Goal: Information Seeking & Learning: Check status

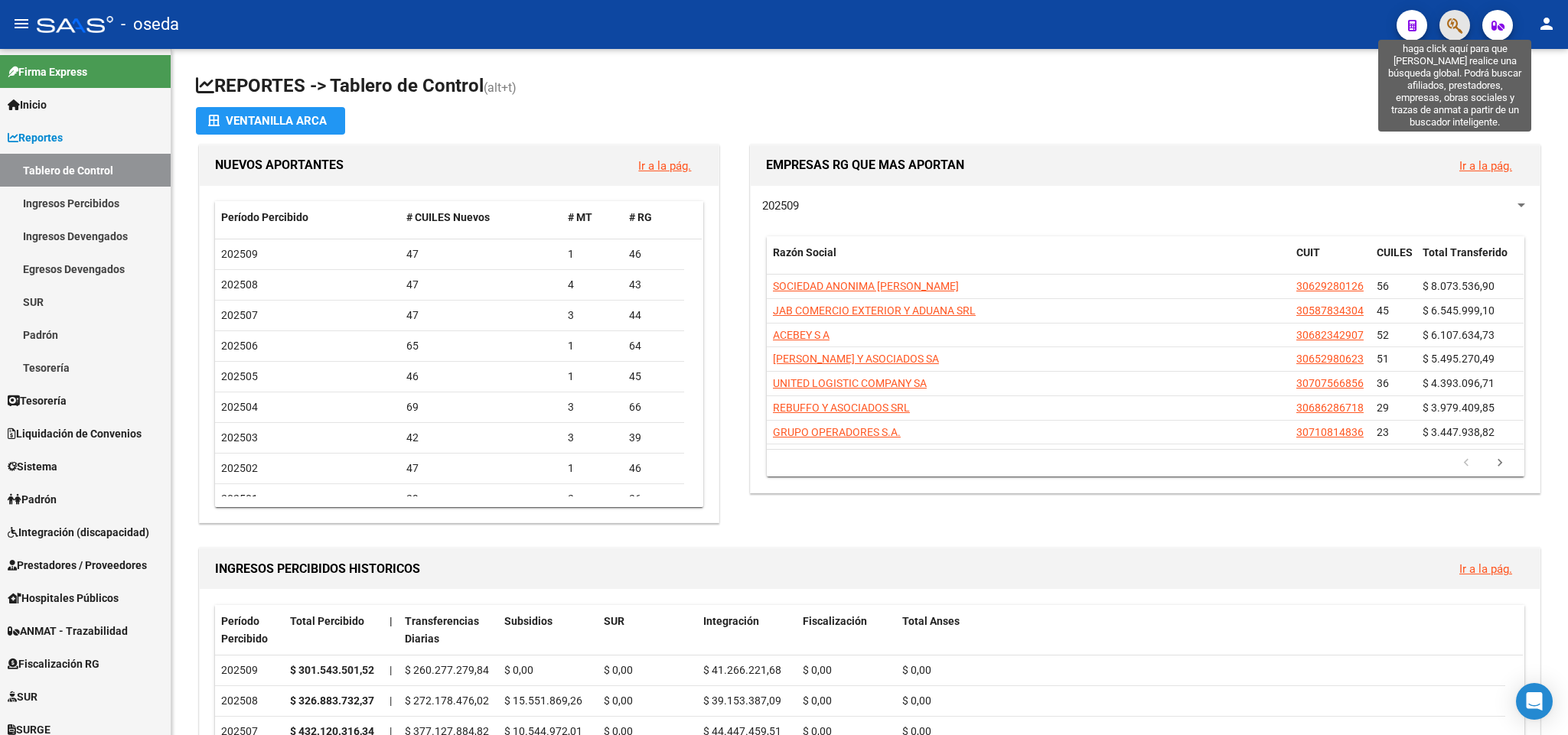
click at [1455, 28] on icon "button" at bounding box center [1454, 26] width 15 height 18
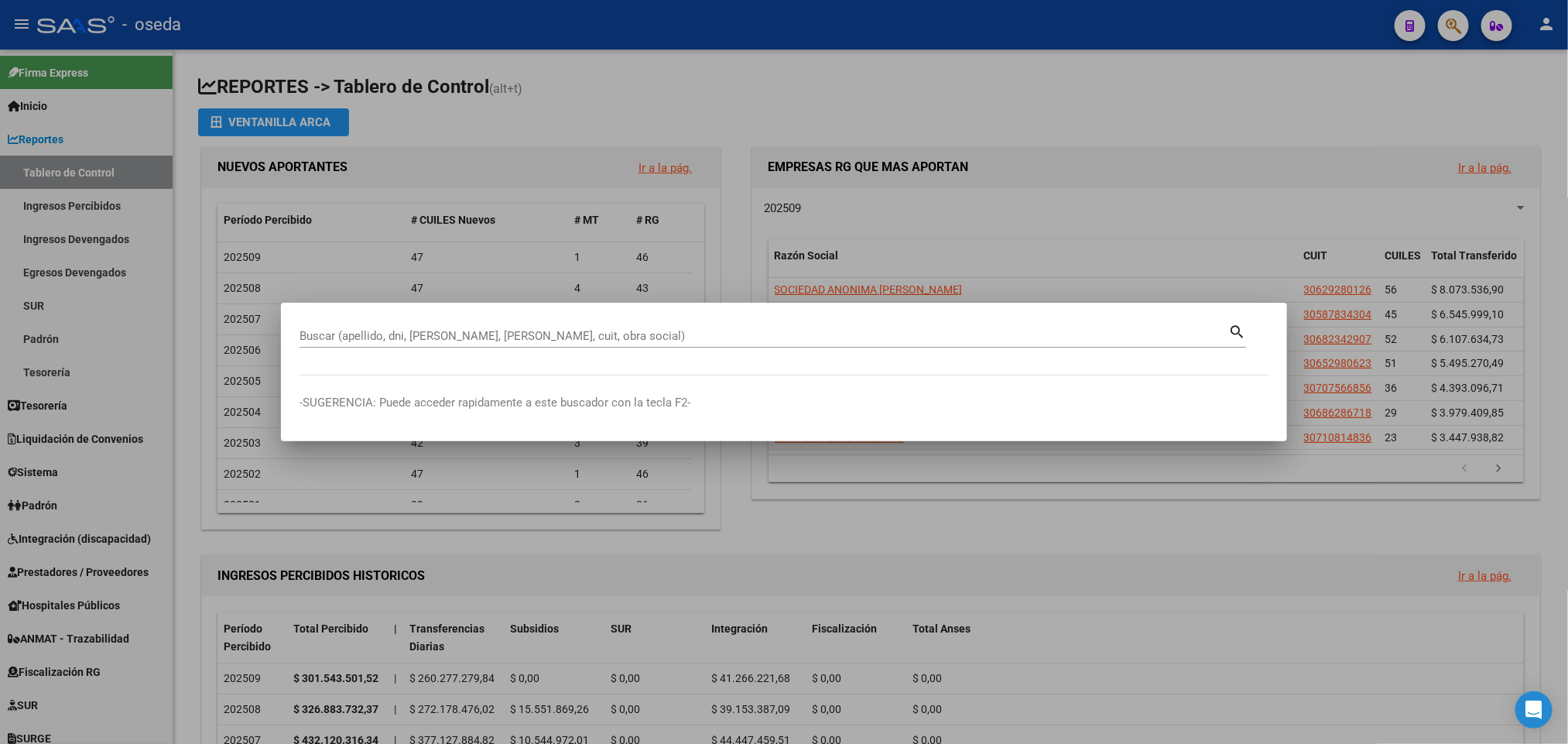
click at [63, 304] on div at bounding box center [784, 372] width 1568 height 744
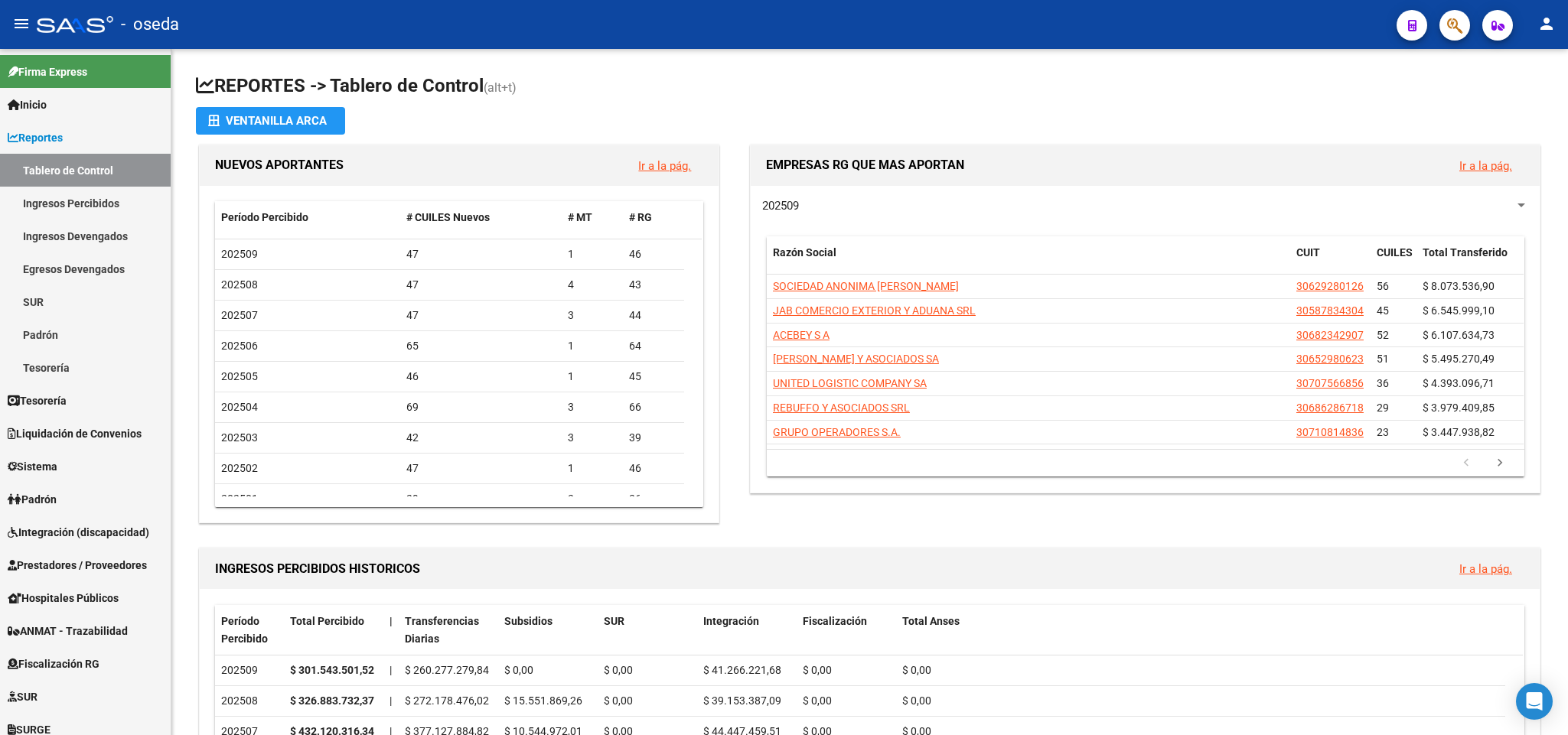
click at [1463, 28] on button "button" at bounding box center [1454, 25] width 31 height 31
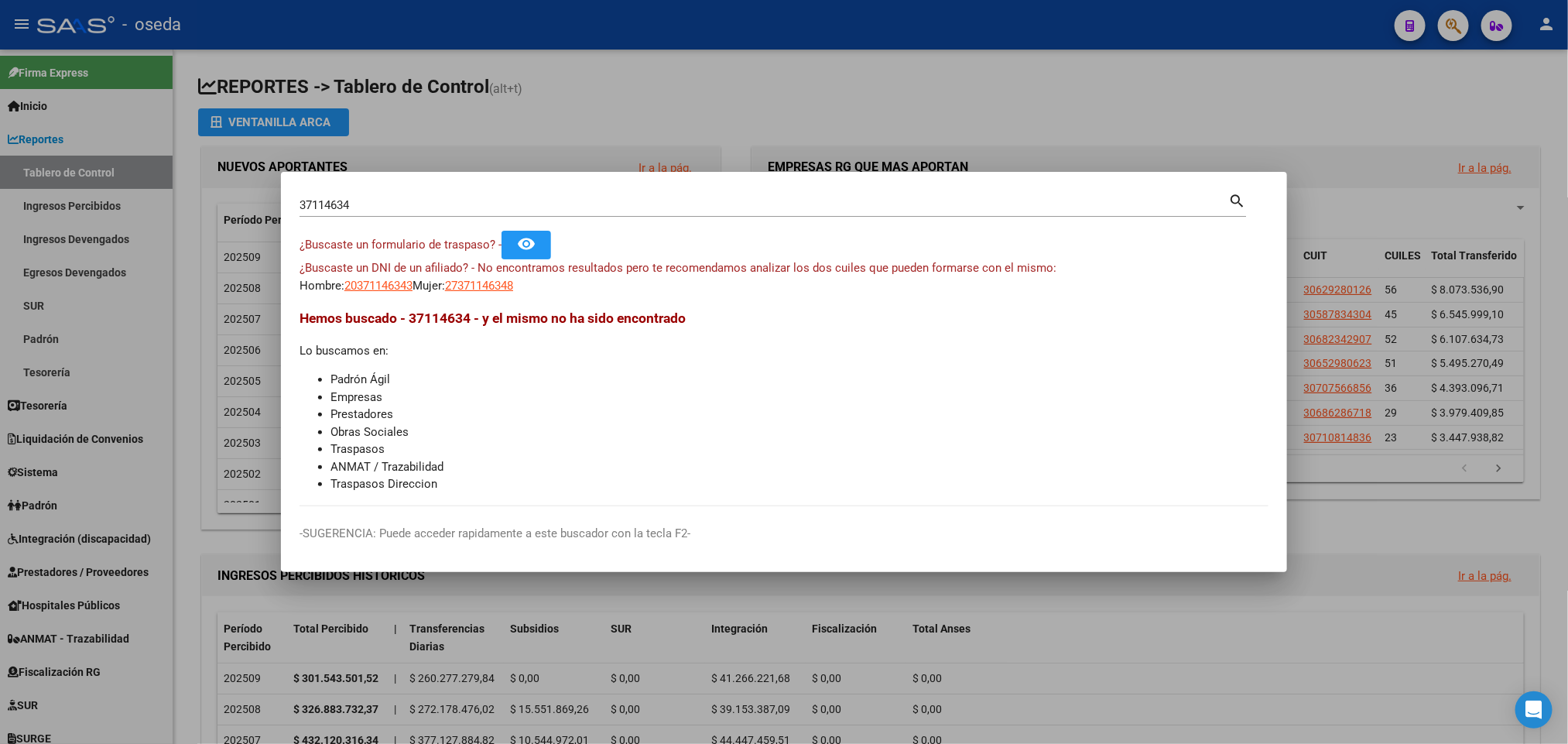
click at [1237, 203] on mat-icon "search" at bounding box center [1237, 199] width 18 height 19
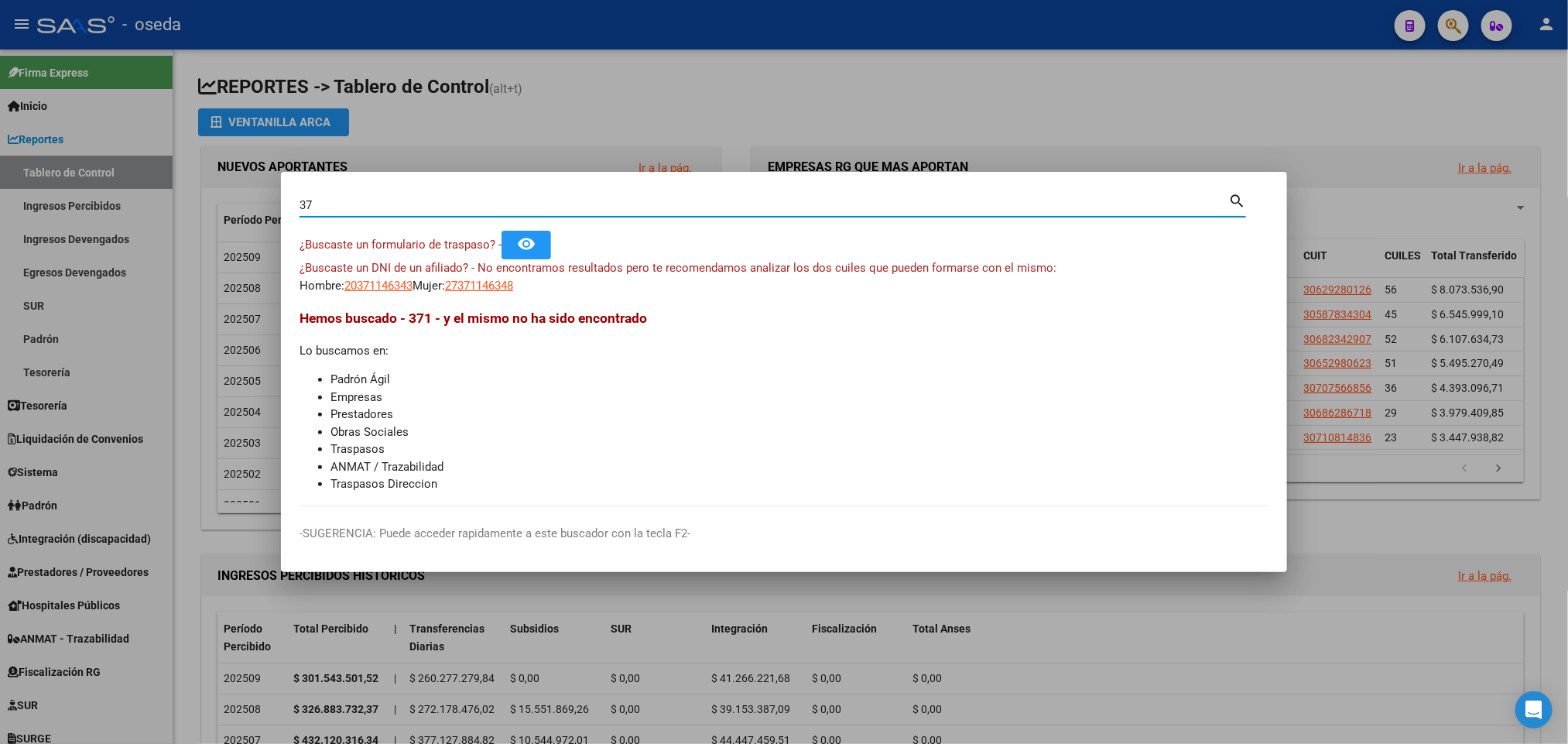
type input "3"
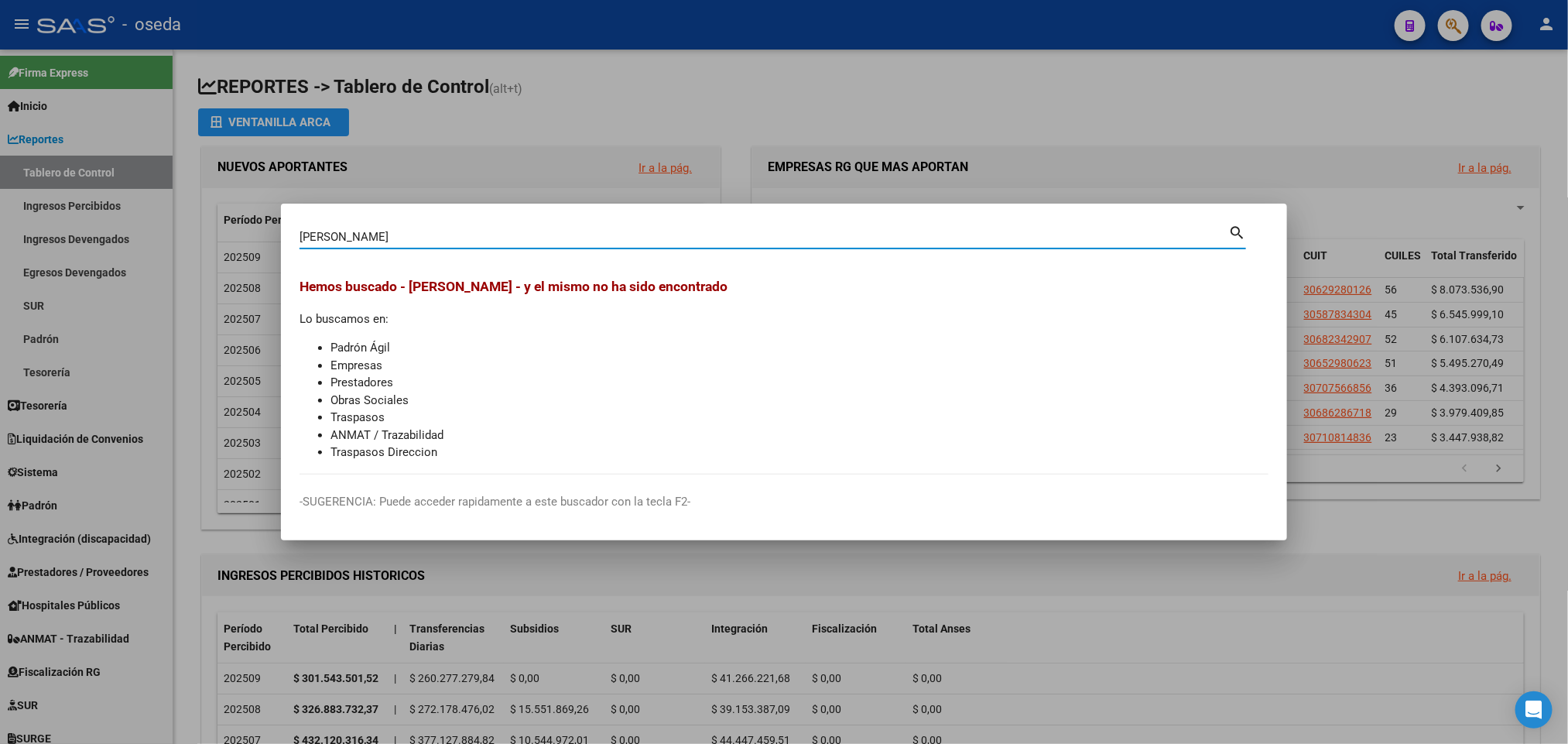
click at [414, 234] on input "[PERSON_NAME]" at bounding box center [763, 237] width 929 height 14
type input "s"
type input "44469390"
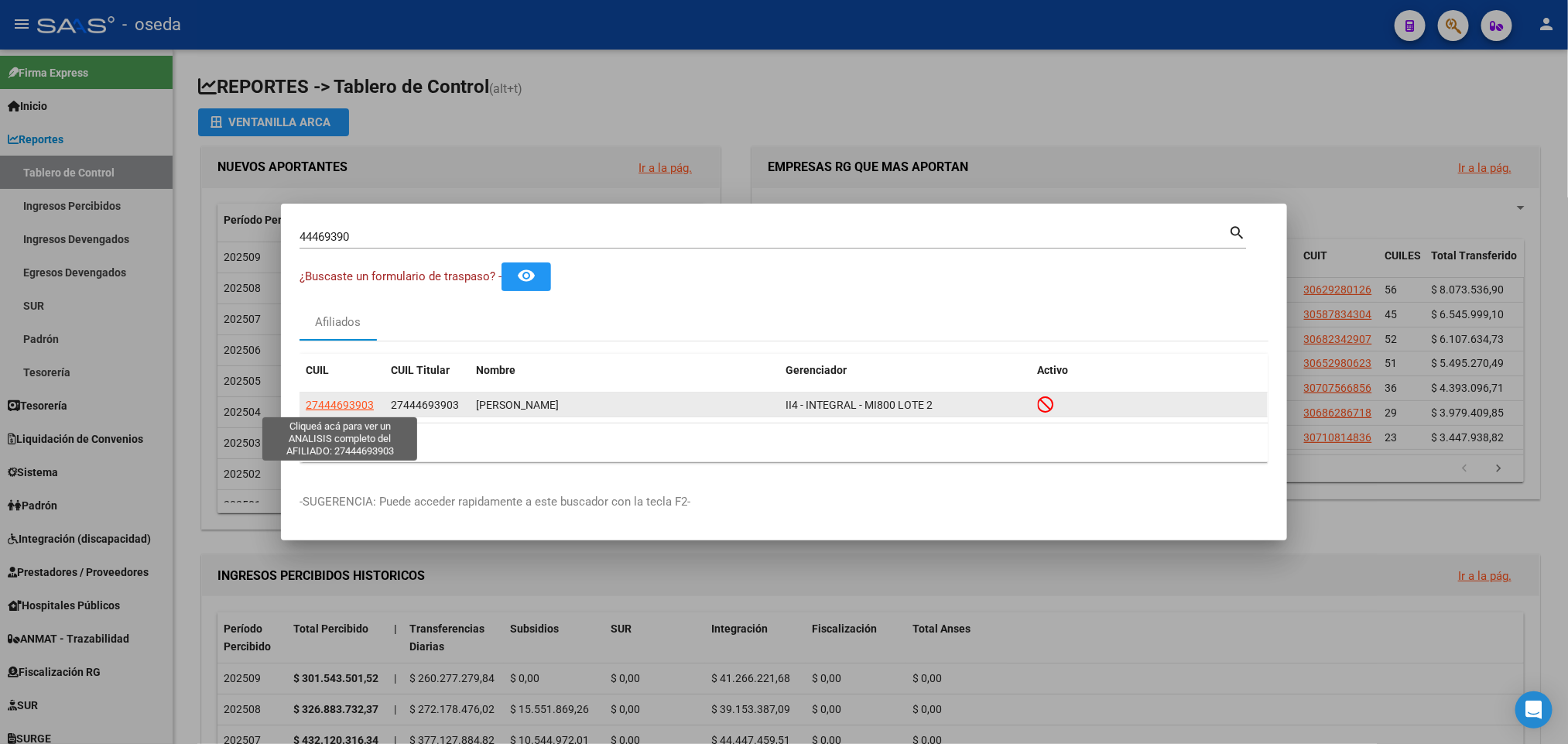
click at [337, 405] on span "27444693903" at bounding box center [340, 405] width 68 height 13
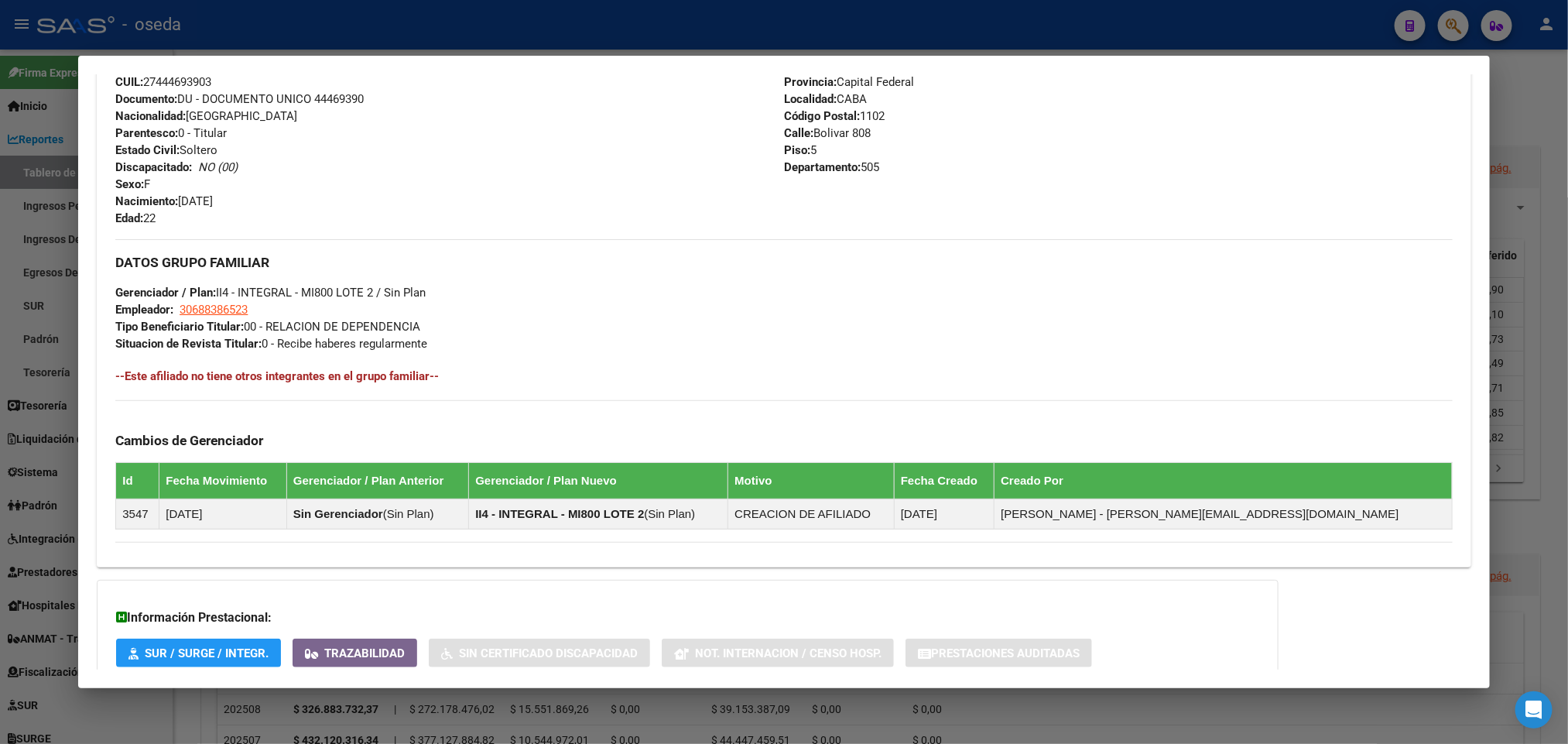
scroll to position [685, 0]
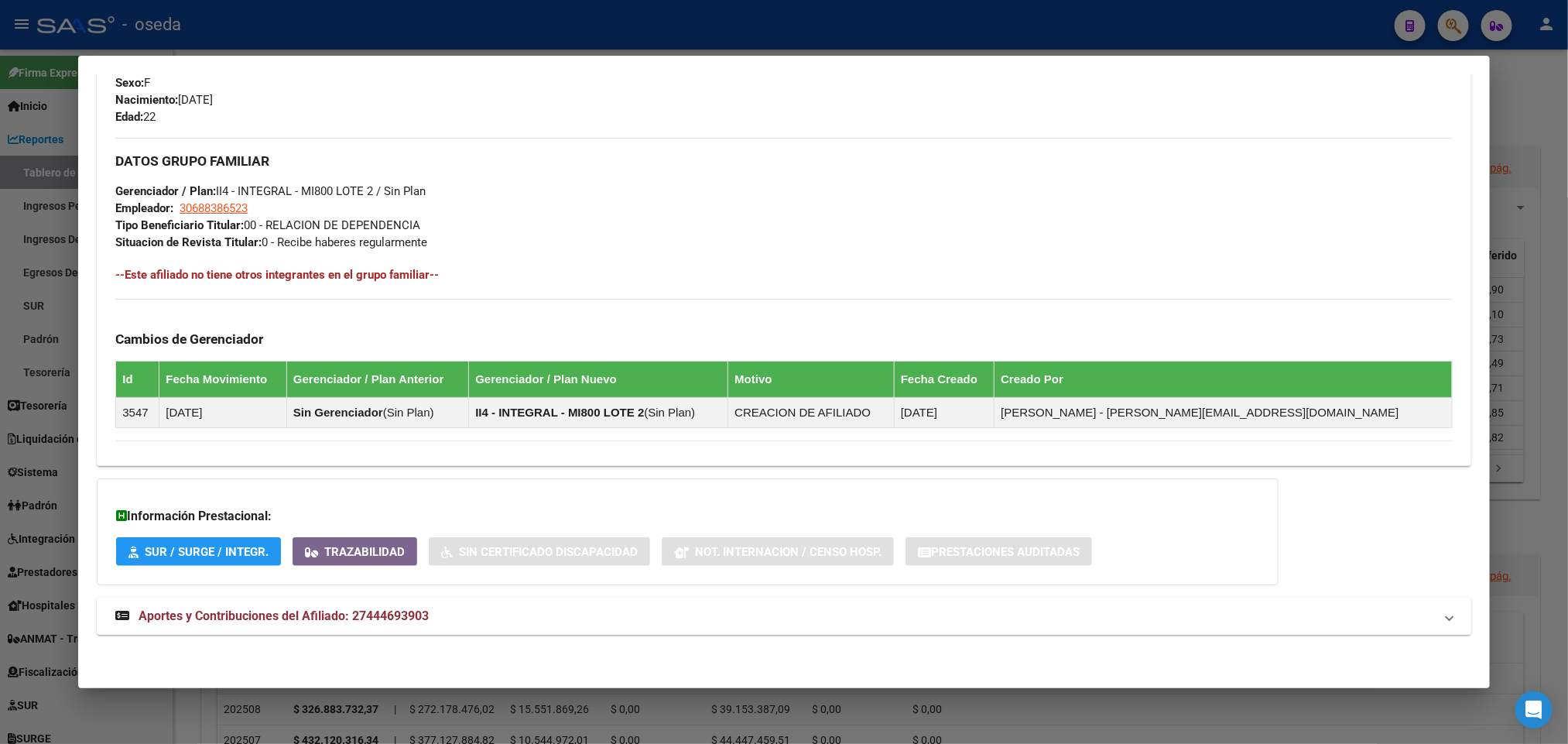
click at [226, 612] on span "Aportes y Contribuciones del Afiliado: 27444693903" at bounding box center [283, 615] width 291 height 14
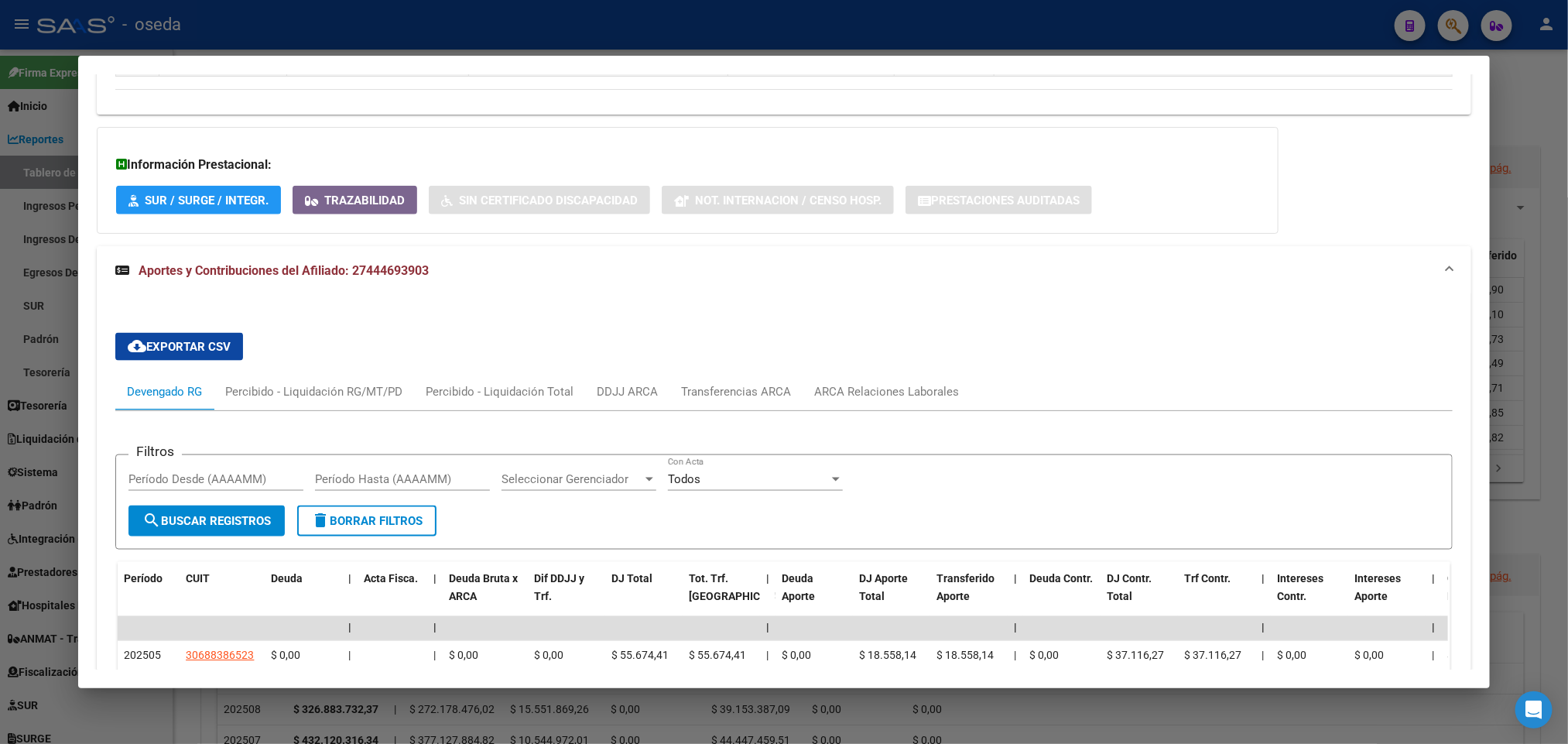
scroll to position [1149, 0]
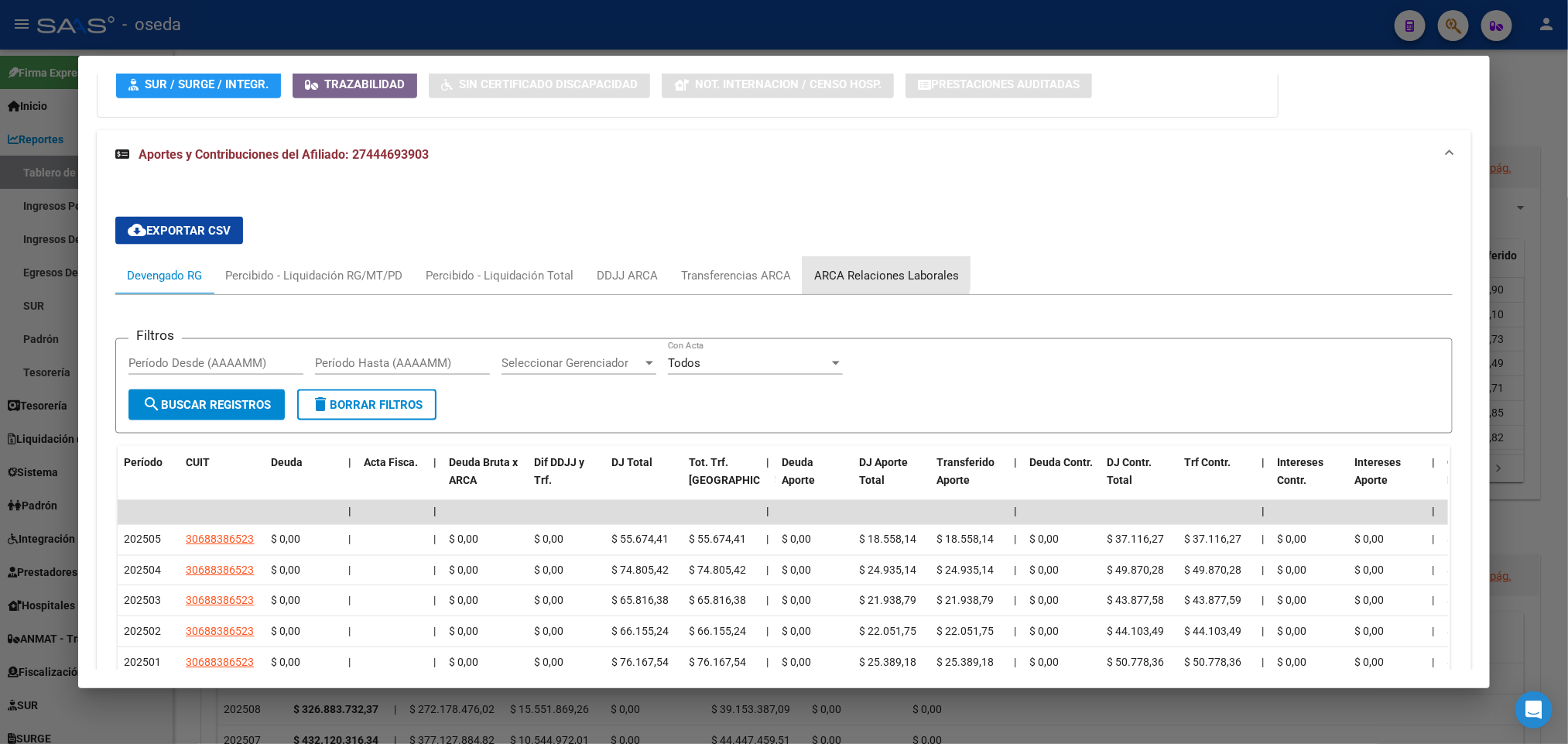
click at [864, 274] on div "ARCA Relaciones Laborales" at bounding box center [887, 275] width 145 height 17
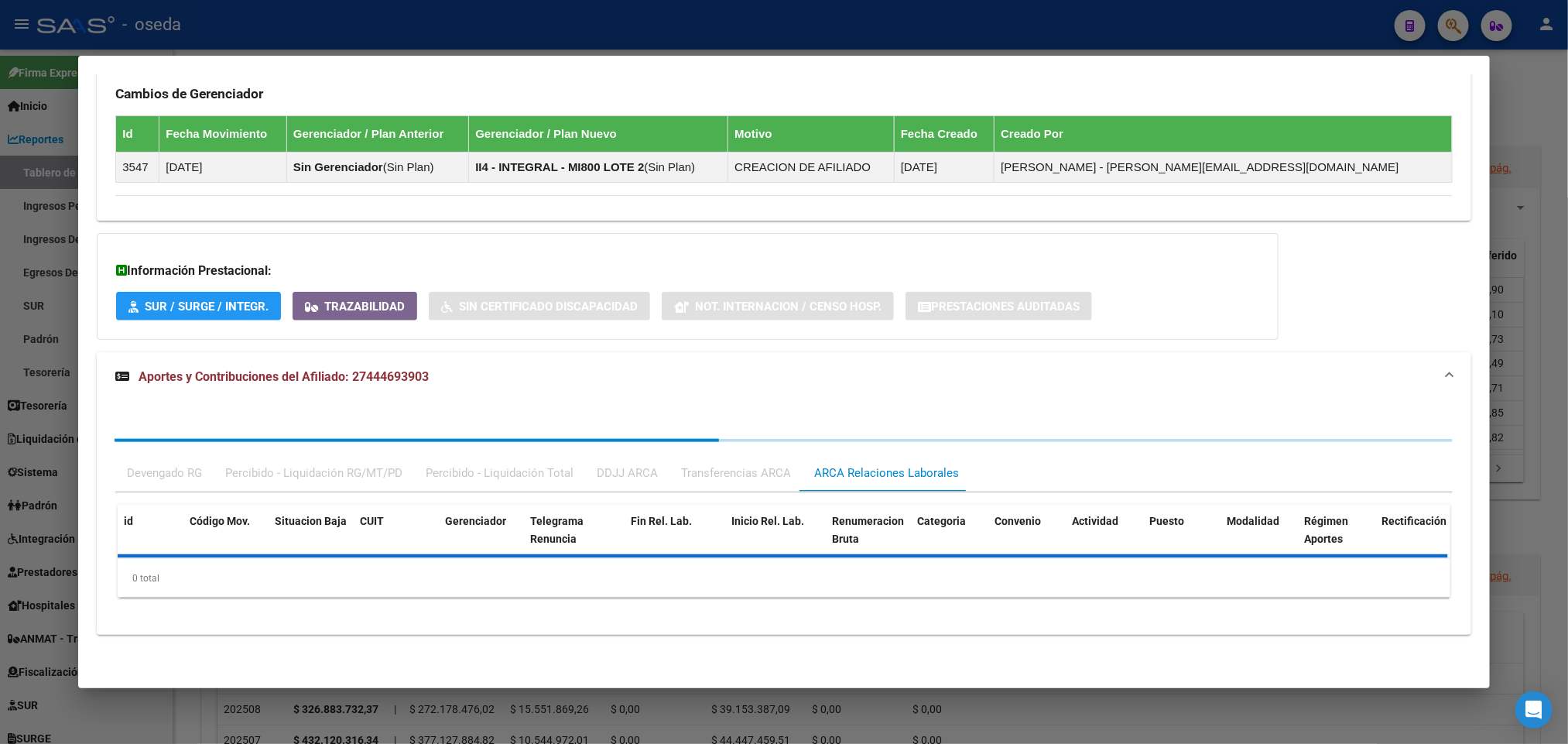
scroll to position [1052, 0]
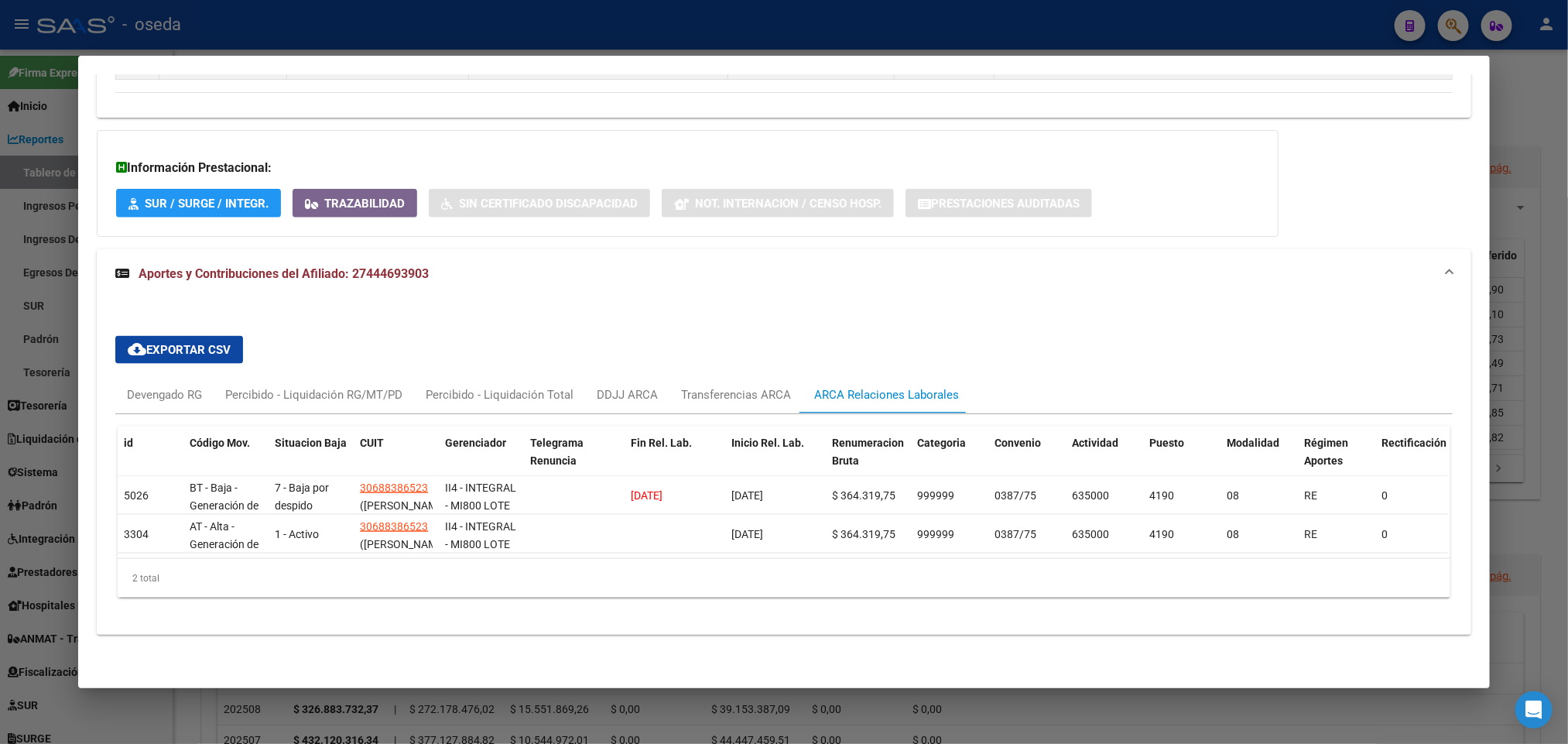
click at [0, 330] on div at bounding box center [784, 372] width 1568 height 744
